Goal: Communication & Community: Participate in discussion

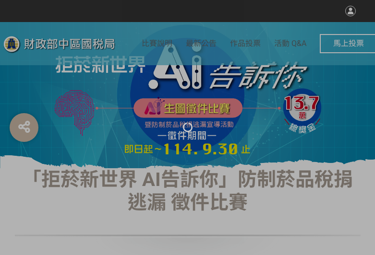
select select "vote"
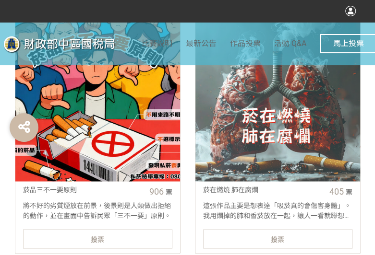
scroll to position [384, 0]
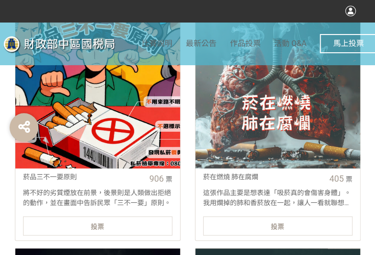
click at [123, 226] on div "投票" at bounding box center [97, 225] width 149 height 19
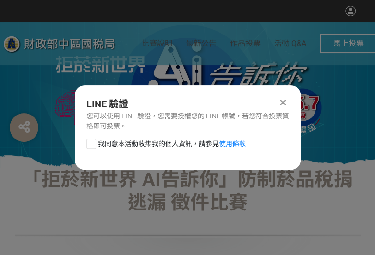
scroll to position [0, 0]
click at [90, 143] on div at bounding box center [91, 144] width 10 height 10
checkbox input "true"
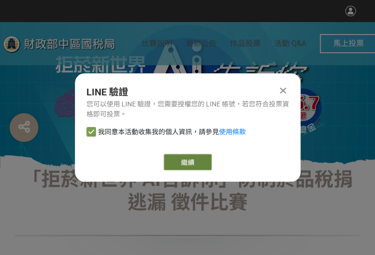
click at [193, 155] on button "繼續" at bounding box center [188, 162] width 48 height 16
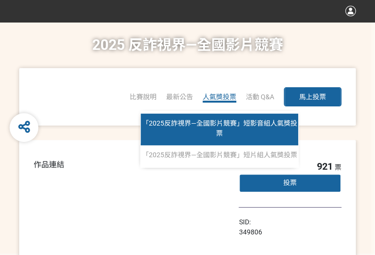
click at [226, 125] on span "「2025反詐視界—全國影片競賽」短影音組人氣獎投票" at bounding box center [219, 128] width 155 height 18
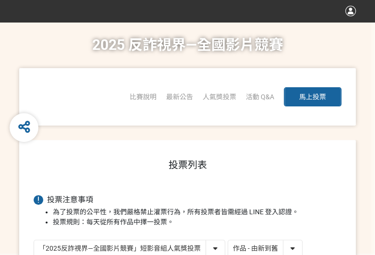
scroll to position [2, 0]
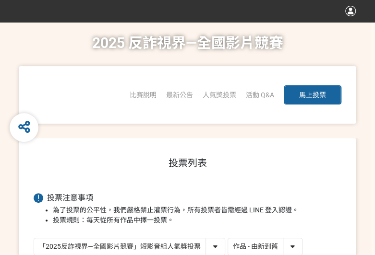
click at [299, 249] on select "作品 - 由新到舊 作品 - 由舊到新 票數 - 由多到少 票數 - 由少到多" at bounding box center [265, 246] width 74 height 17
select select "vote"
click at [228, 238] on select "作品 - 由新到舊 作品 - 由舊到新 票數 - 由多到少 票數 - 由少到多" at bounding box center [265, 246] width 74 height 17
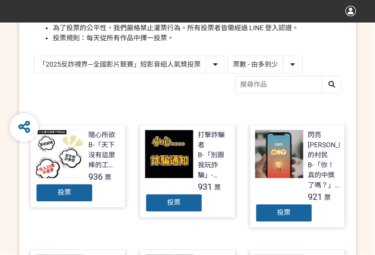
scroll to position [288, 0]
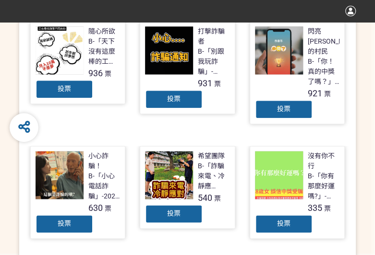
click at [161, 101] on div "投票" at bounding box center [174, 99] width 58 height 19
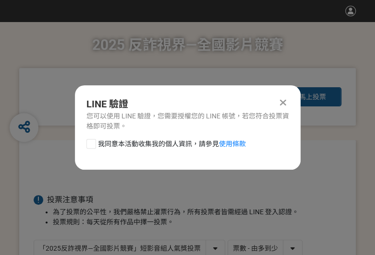
scroll to position [0, 0]
click at [91, 142] on div at bounding box center [91, 144] width 10 height 10
checkbox input "true"
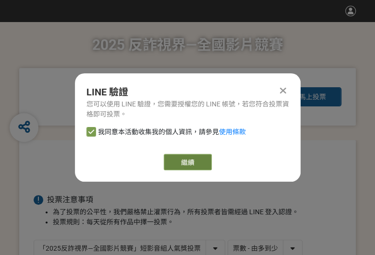
click at [193, 162] on button "繼續" at bounding box center [188, 162] width 48 height 16
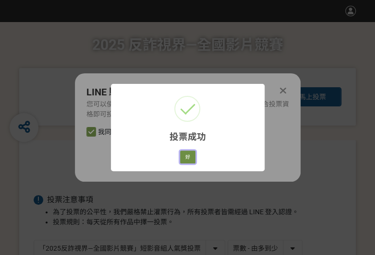
click at [182, 159] on button "好" at bounding box center [187, 157] width 15 height 13
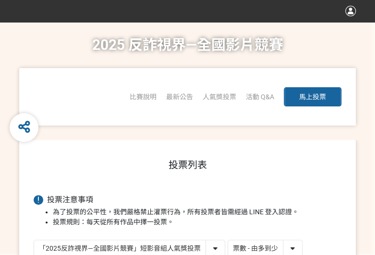
scroll to position [165, 0]
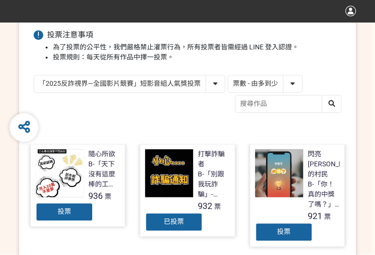
click at [116, 80] on select "「2025反詐視界—全國影片競賽」短影音組人氣獎投票 「2025反詐視界—全國影片競賽」短片組人氣獎投票" at bounding box center [129, 83] width 190 height 17
select select "13146"
click at [34, 75] on select "「2025反詐視界—全國影片競賽」短影音組人氣獎投票 「2025反詐視界—全國影片競賽」短片組人氣獎投票" at bounding box center [129, 83] width 190 height 17
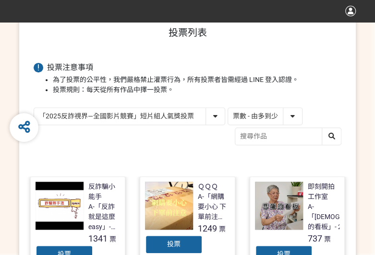
scroll to position [144, 0]
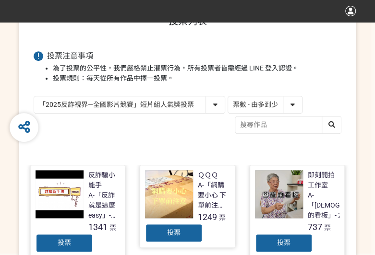
click at [186, 233] on div "投票" at bounding box center [174, 233] width 58 height 19
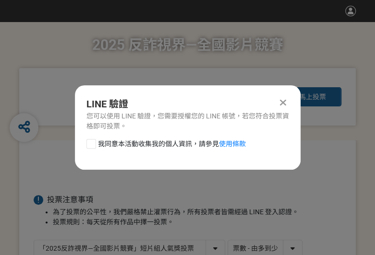
click at [92, 144] on div at bounding box center [91, 144] width 10 height 10
checkbox input "true"
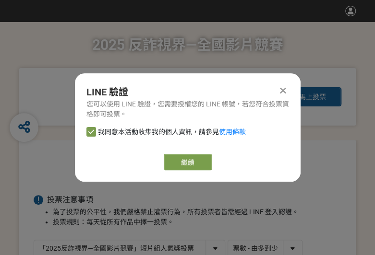
click at [184, 165] on button "繼續" at bounding box center [188, 162] width 48 height 16
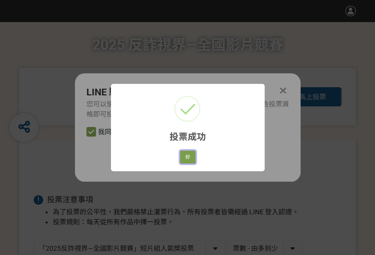
drag, startPoint x: 190, startPoint y: 159, endPoint x: 242, endPoint y: 163, distance: 51.5
click at [190, 159] on button "好" at bounding box center [187, 157] width 15 height 13
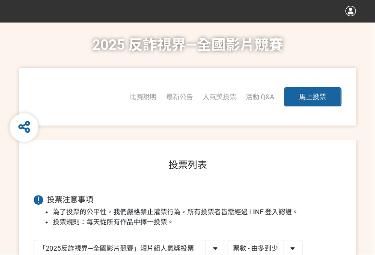
scroll to position [114, 0]
